Goal: Check status: Check status

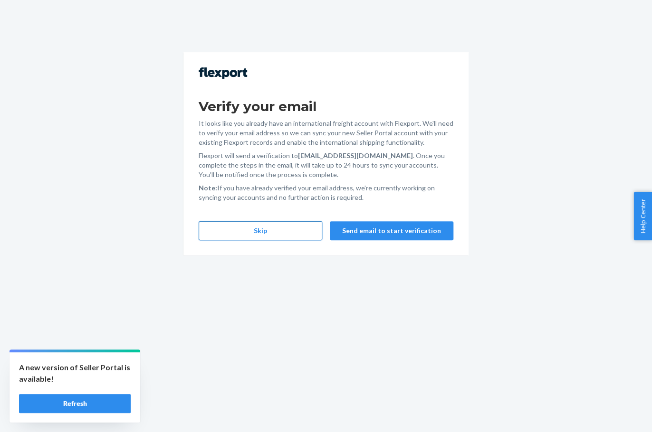
click at [275, 237] on button "Skip" at bounding box center [261, 230] width 124 height 19
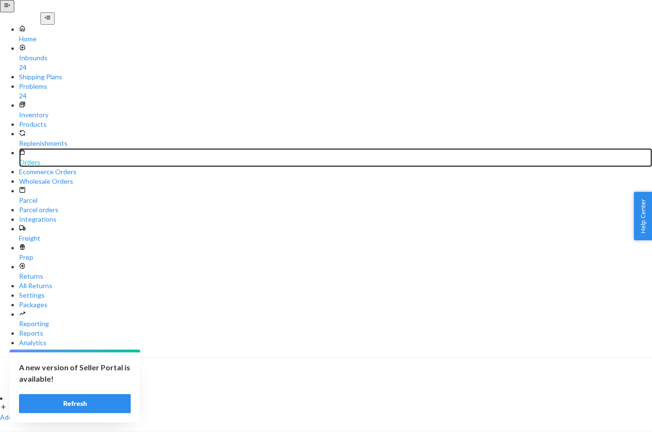
click at [68, 148] on div "Orders" at bounding box center [335, 157] width 633 height 19
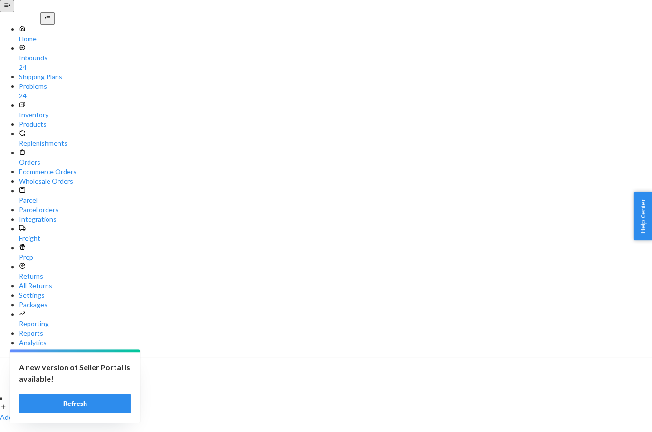
paste input "255196547"
type input "255196547"
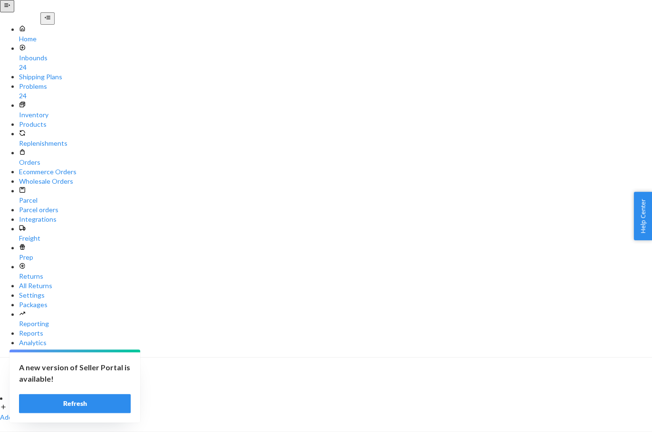
paste input "329266"
type input "255329266"
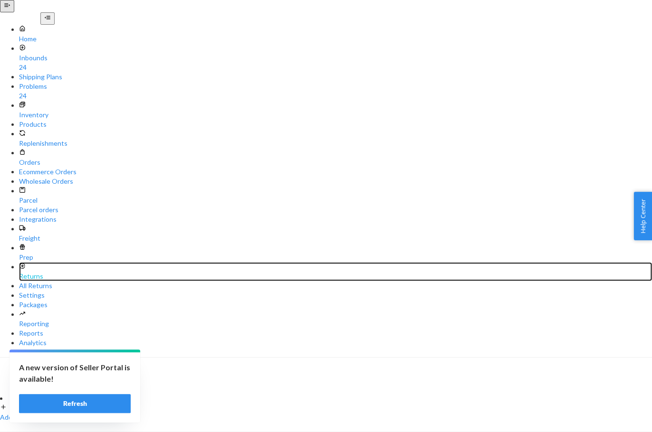
click at [55, 262] on div "Returns" at bounding box center [335, 271] width 633 height 19
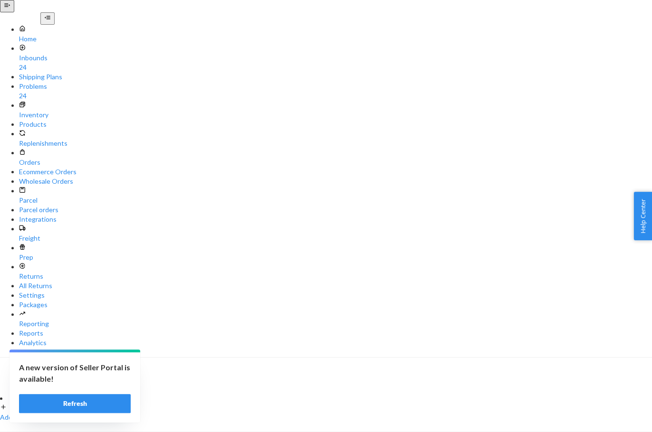
type input "9434636106023304880680"
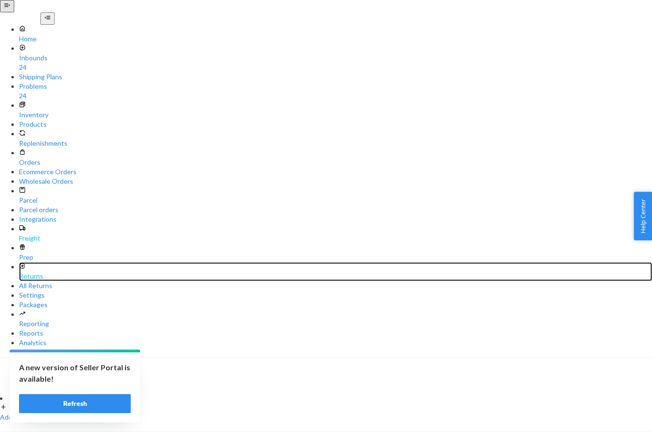
drag, startPoint x: 67, startPoint y: 180, endPoint x: 92, endPoint y: 139, distance: 47.6
click at [67, 262] on div "Returns" at bounding box center [335, 271] width 633 height 19
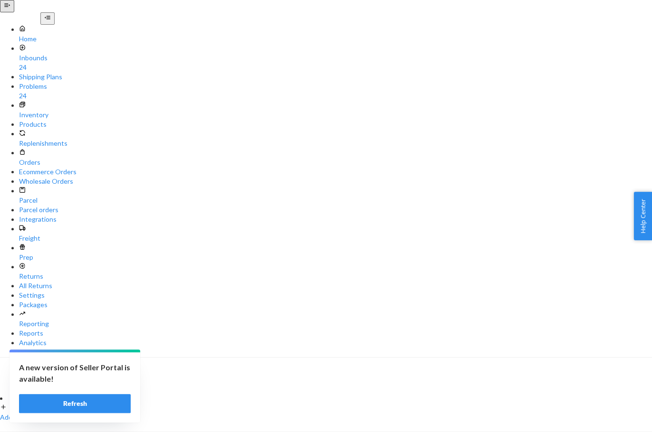
type input "9434636106023304858986"
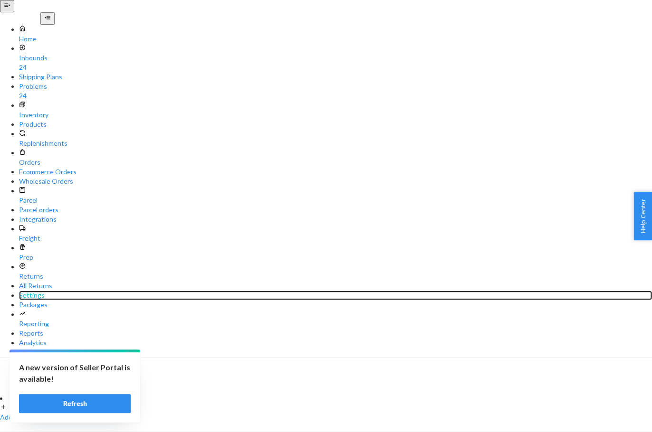
click at [76, 291] on div "Settings" at bounding box center [335, 296] width 633 height 10
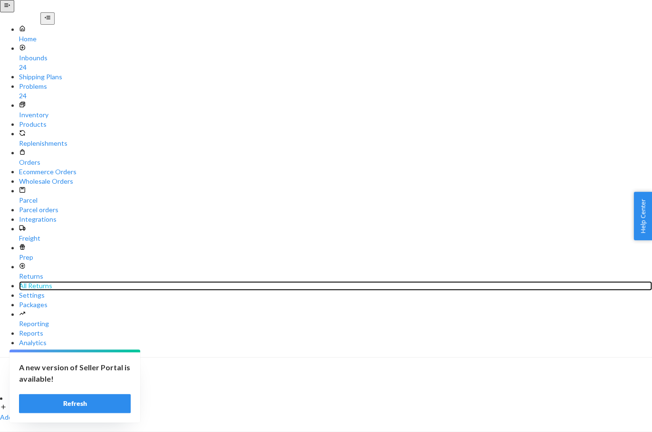
click at [68, 281] on div "All Returns" at bounding box center [335, 286] width 633 height 10
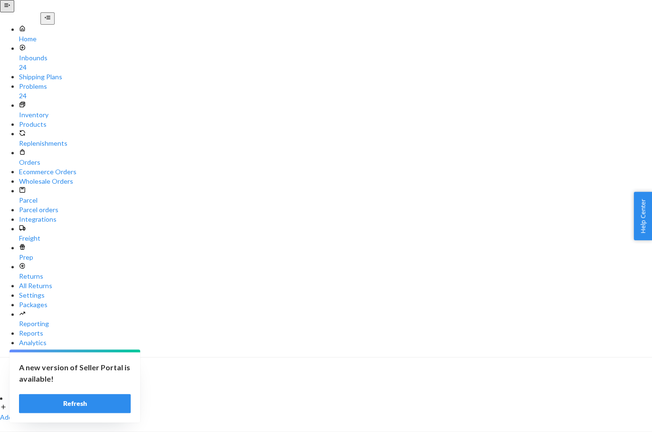
click at [56, 104] on ul "Home Inbounds 24 Shipping Plans Problems 24 Inventory Products Replenishments O…" at bounding box center [326, 186] width 652 height 323
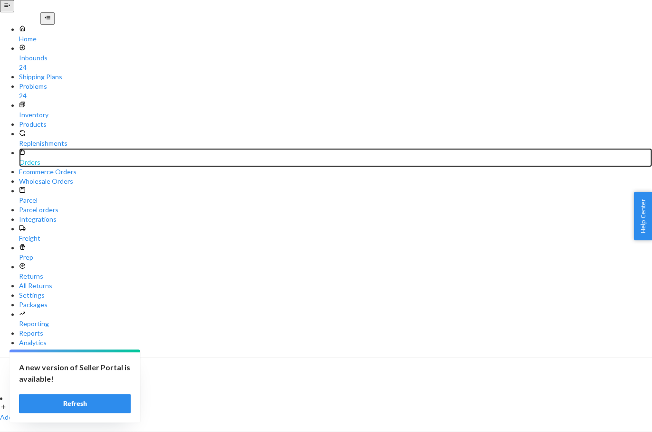
click at [55, 148] on div "Orders" at bounding box center [335, 157] width 633 height 19
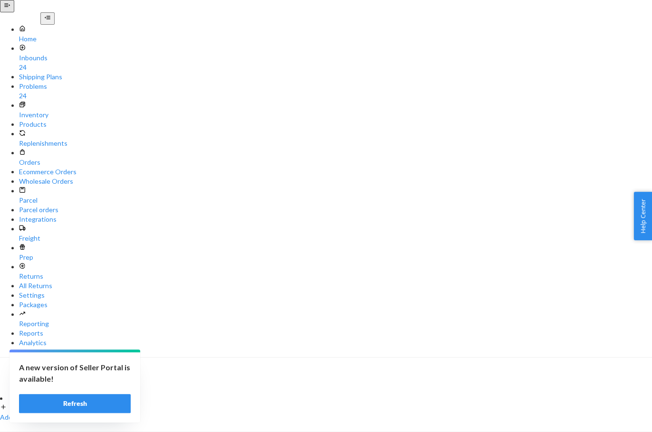
paste input "12528"
type input "255125286"
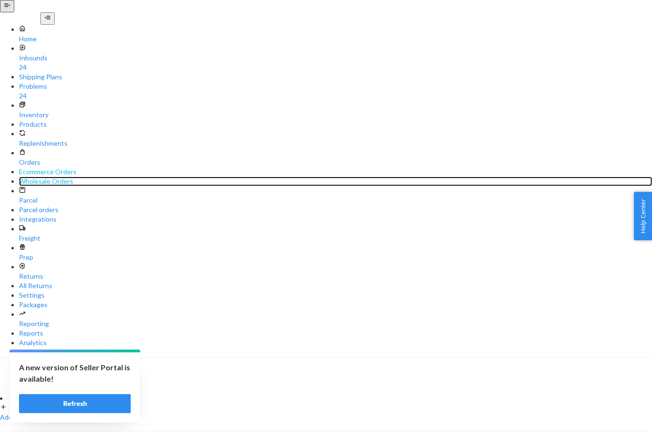
drag, startPoint x: 68, startPoint y: 146, endPoint x: 65, endPoint y: 133, distance: 13.7
click at [68, 177] on div "Wholesale Orders" at bounding box center [335, 182] width 633 height 10
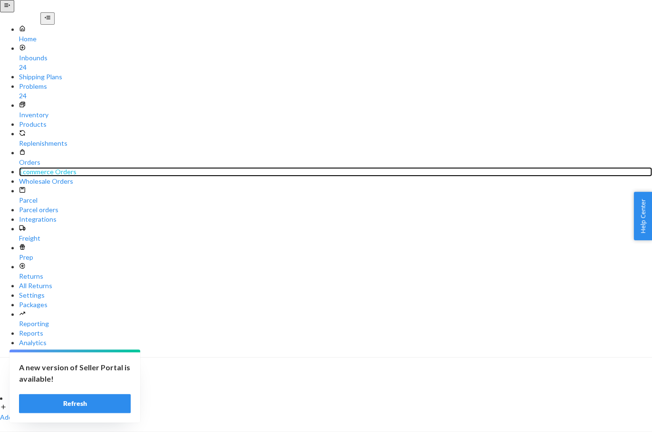
click at [64, 167] on div "Ecommerce Orders" at bounding box center [335, 172] width 633 height 10
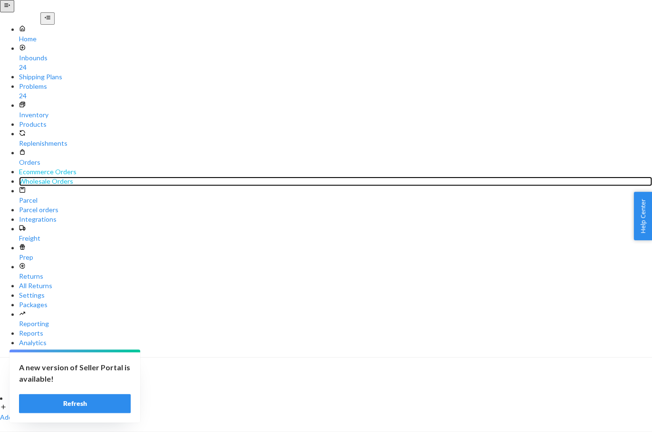
drag, startPoint x: 53, startPoint y: 144, endPoint x: 55, endPoint y: 130, distance: 13.9
click at [53, 177] on div "Wholesale Orders" at bounding box center [335, 182] width 633 height 10
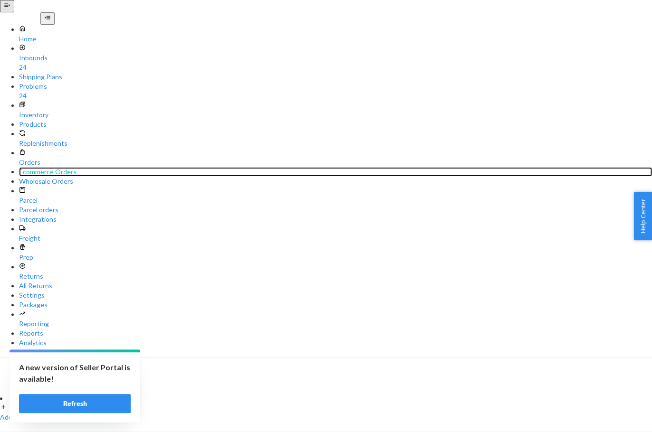
click at [55, 167] on div "Ecommerce Orders" at bounding box center [335, 172] width 633 height 10
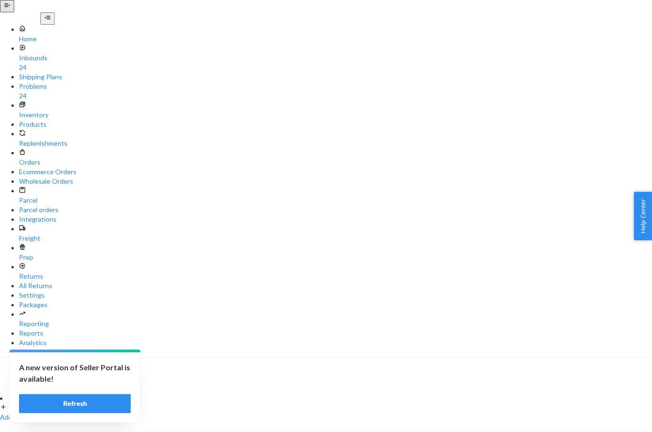
paste input "25987"
type input "255259876"
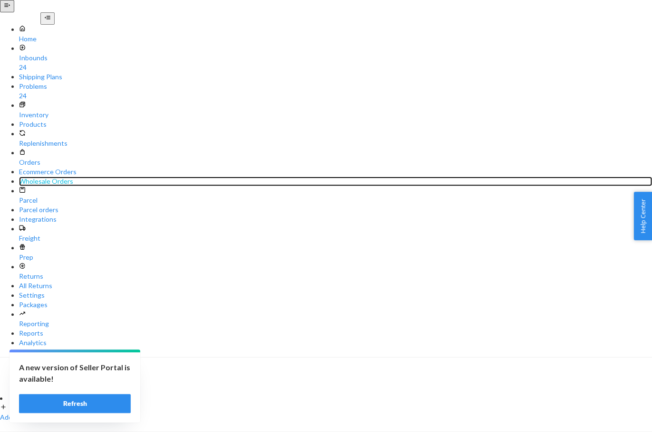
click at [65, 177] on div "Wholesale Orders" at bounding box center [335, 182] width 633 height 10
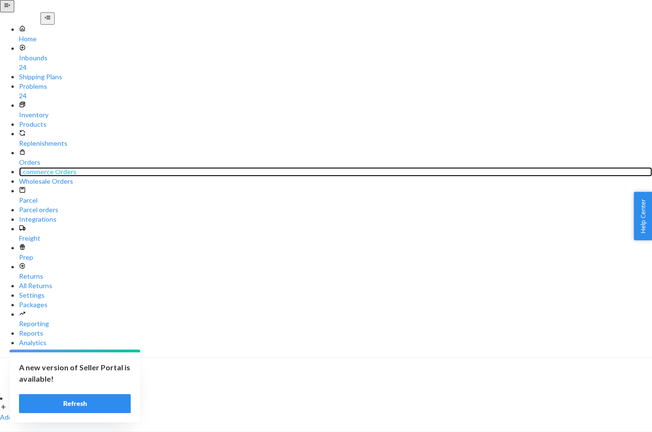
click at [60, 167] on div "Ecommerce Orders" at bounding box center [335, 172] width 633 height 10
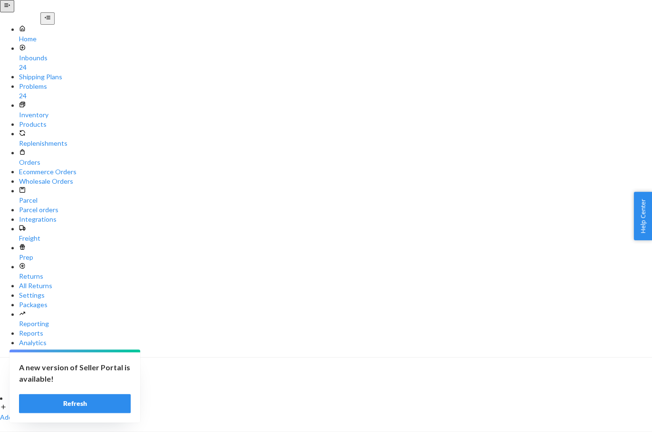
drag, startPoint x: 305, startPoint y: 383, endPoint x: 444, endPoint y: 388, distance: 139.3
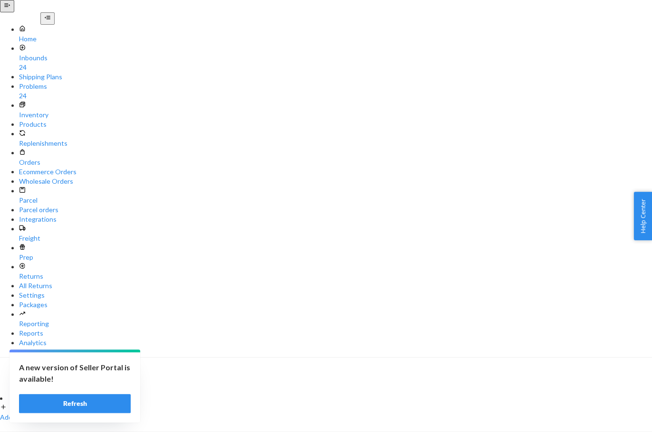
copy link "Travel Essentials Sweatpants Obsidian Large"
drag, startPoint x: 302, startPoint y: 408, endPoint x: 415, endPoint y: 408, distance: 113.6
copy link "Coordinate Sweatpants (Ink / M)"
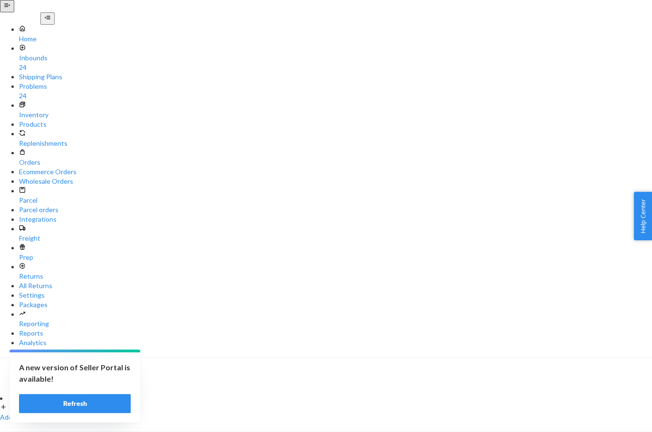
paste input "125730"
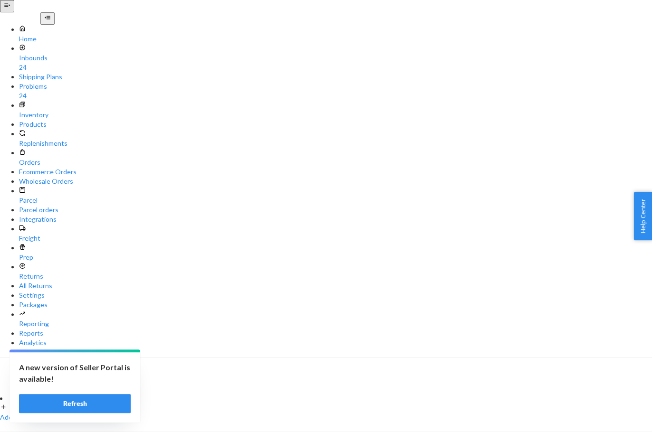
paste input "54214"
type input "255154214"
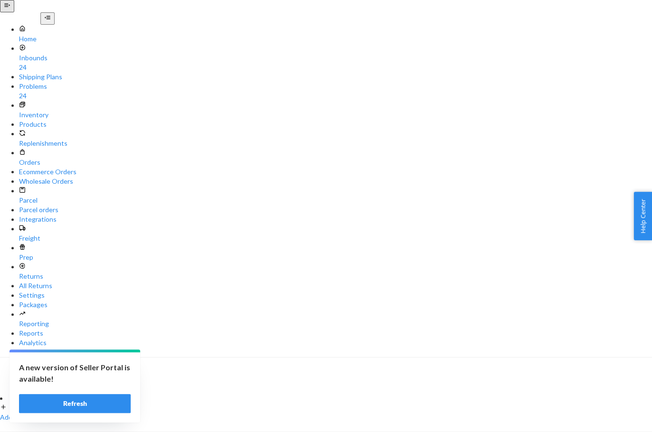
scroll to position [158, 0]
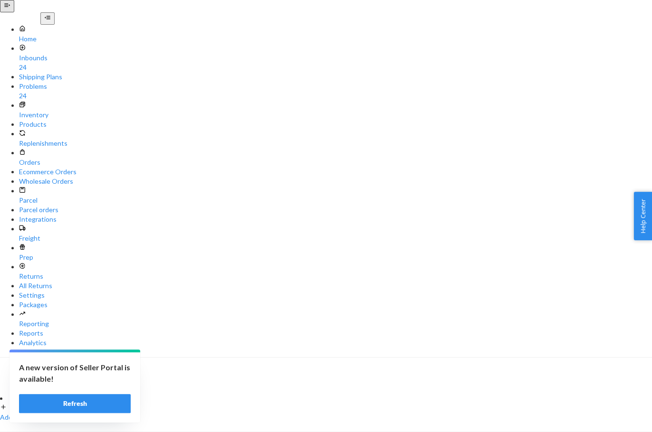
paste input "277653"
paste input "011531"
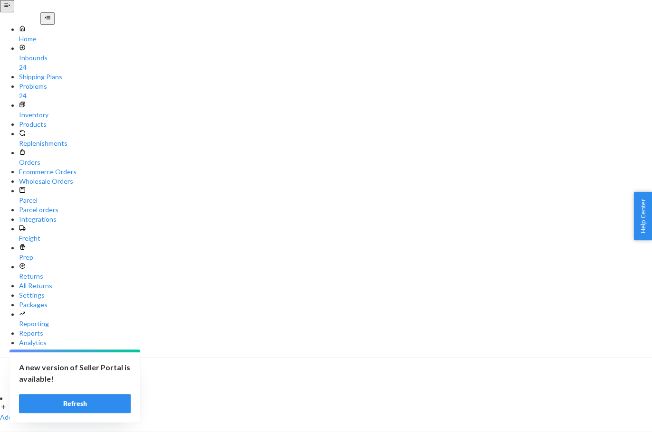
type input "255011531"
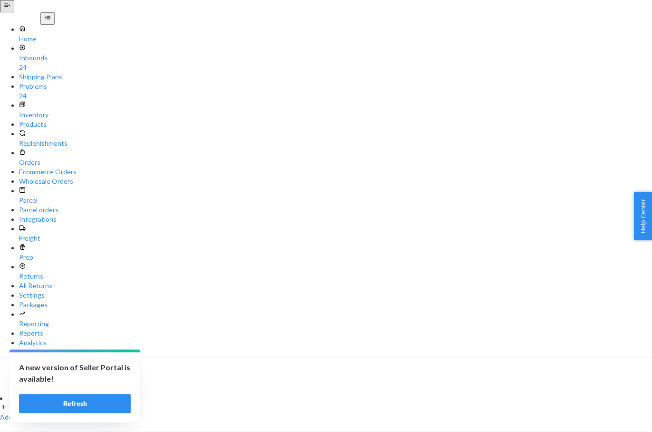
paste input "255324024"
paste input "324024"
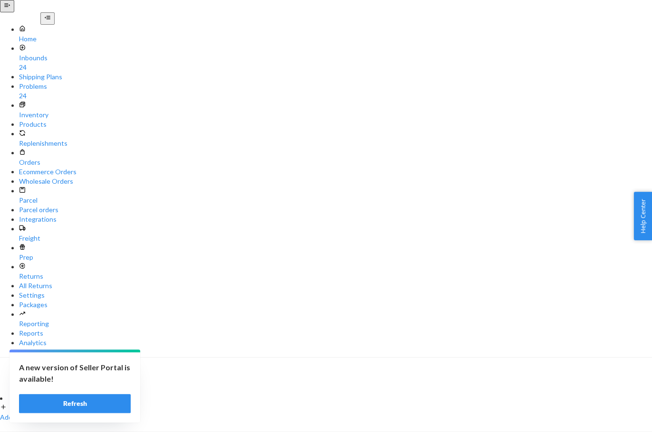
paste input "9595"
type input "255329595"
